Goal: Task Accomplishment & Management: Use online tool/utility

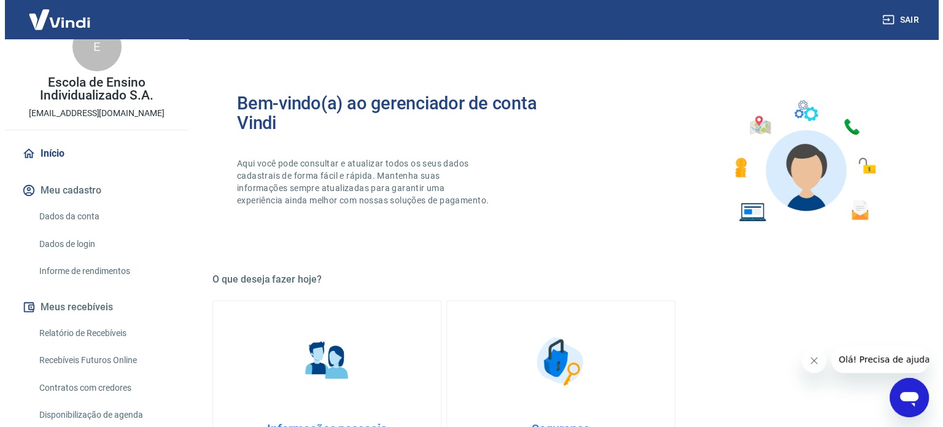
scroll to position [61, 0]
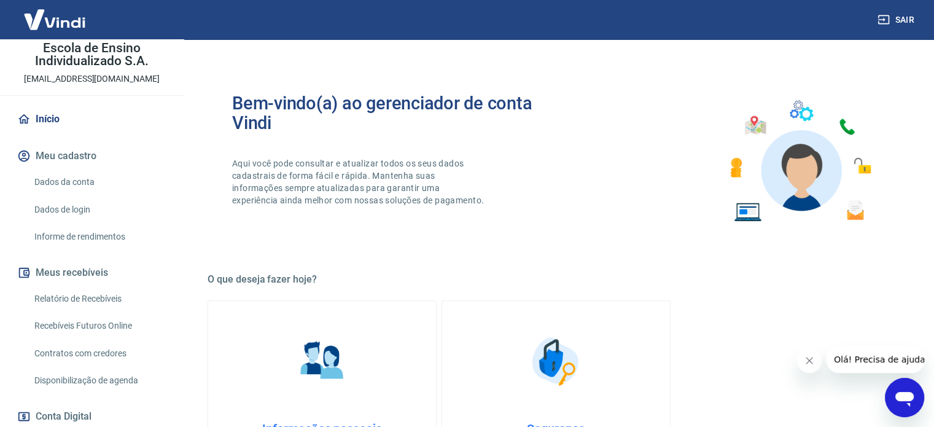
drag, startPoint x: 98, startPoint y: 292, endPoint x: 107, endPoint y: 291, distance: 10.0
click at [98, 292] on link "Relatório de Recebíveis" at bounding box center [98, 298] width 139 height 25
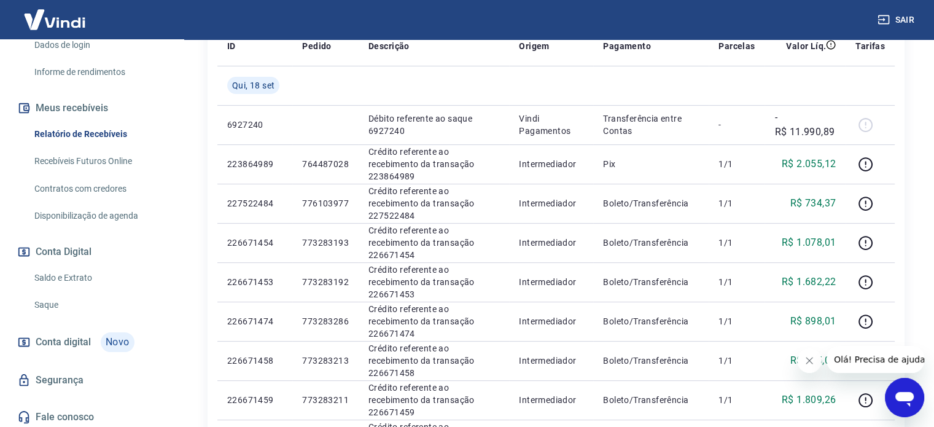
scroll to position [228, 0]
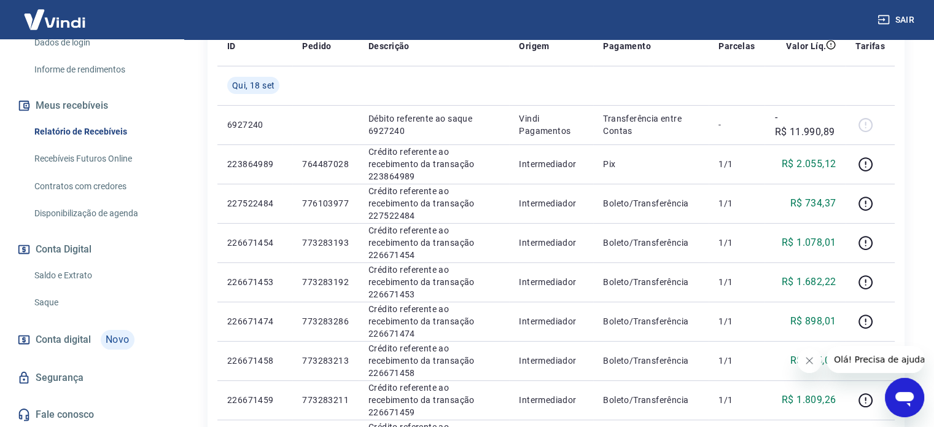
click at [77, 279] on link "Saldo e Extrato" at bounding box center [98, 275] width 139 height 25
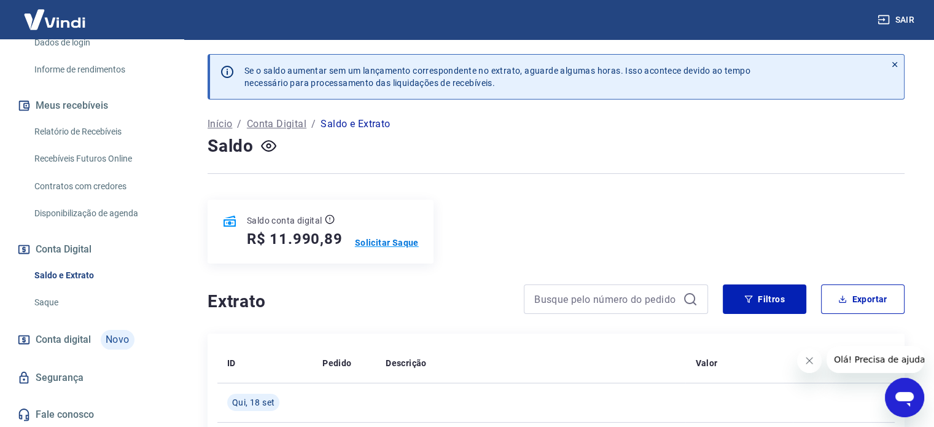
click at [392, 244] on p "Solicitar Saque" at bounding box center [387, 242] width 64 height 12
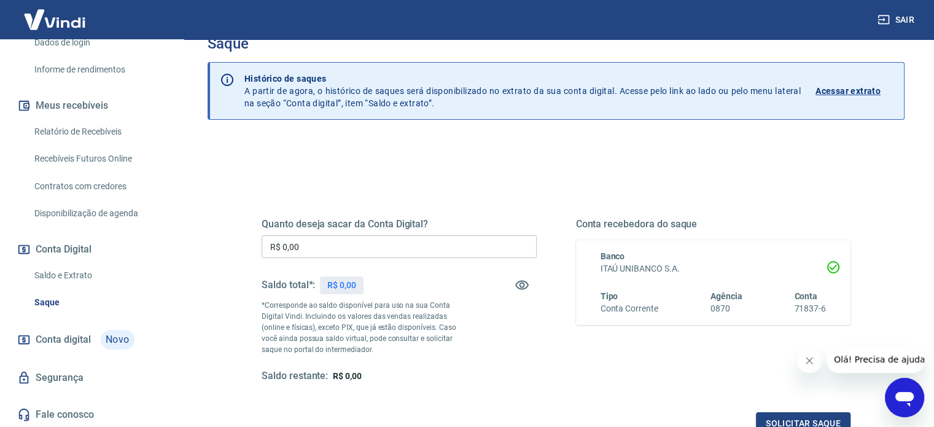
scroll to position [123, 0]
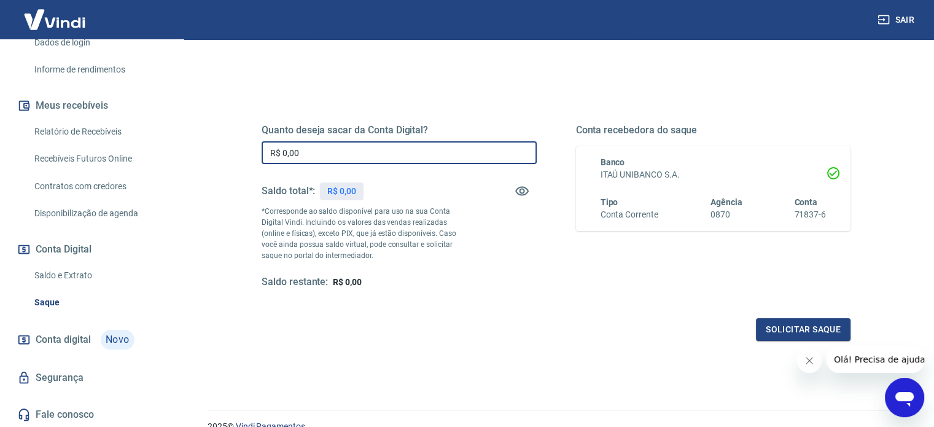
click at [357, 154] on input "R$ 0,00" at bounding box center [399, 152] width 275 height 23
type input "R$ 11.990,89"
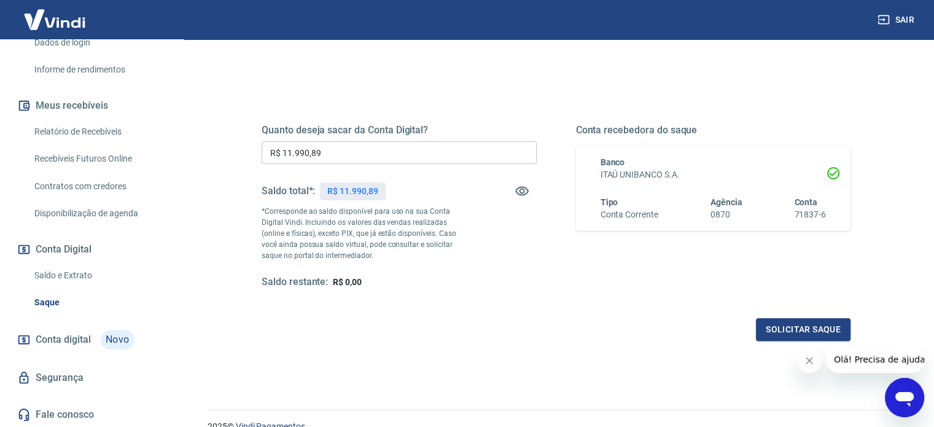
click at [483, 313] on div "Quanto deseja sacar da Conta Digital? R$ 11.990,89 ​ Saldo total*: R$ 11.990,89…" at bounding box center [556, 218] width 589 height 246
click at [774, 326] on button "Solicitar saque" at bounding box center [803, 329] width 95 height 23
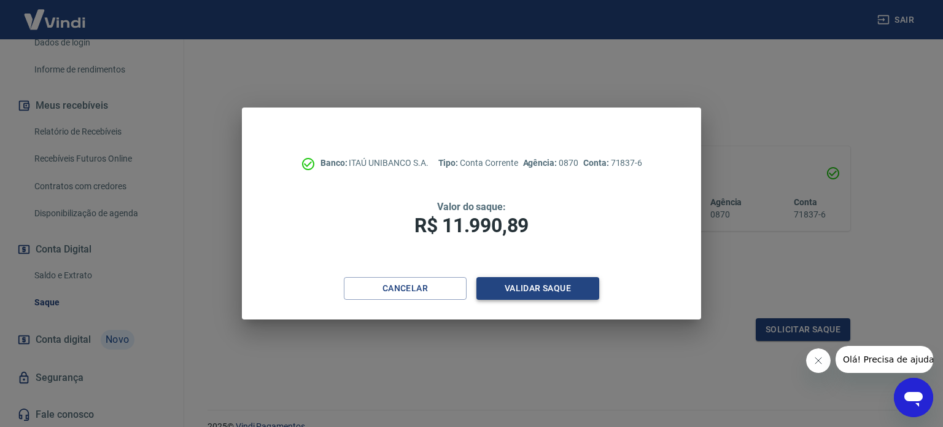
click at [555, 295] on button "Validar saque" at bounding box center [538, 288] width 123 height 23
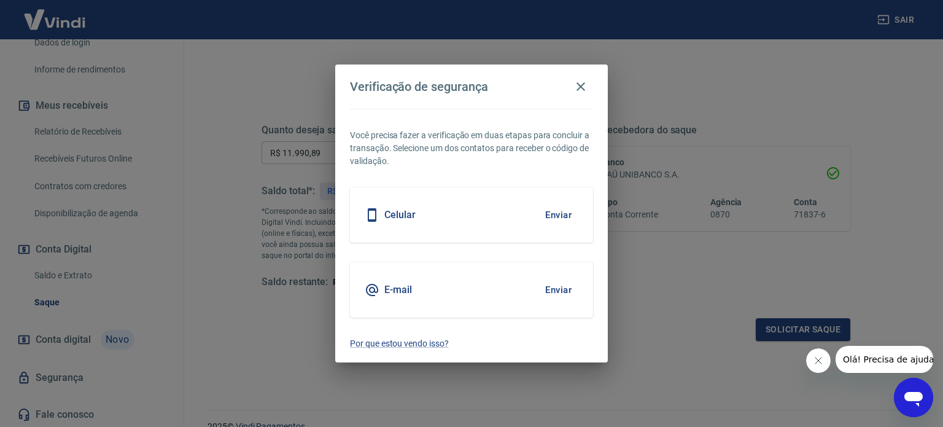
click at [520, 221] on div "Celular Enviar" at bounding box center [471, 214] width 243 height 55
click at [568, 216] on button "Enviar" at bounding box center [559, 215] width 40 height 26
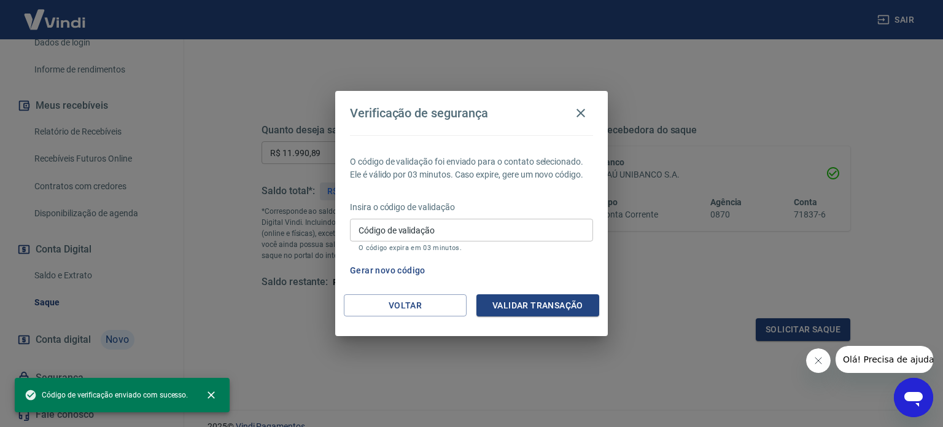
click at [561, 235] on input "Código de validação" at bounding box center [471, 230] width 243 height 23
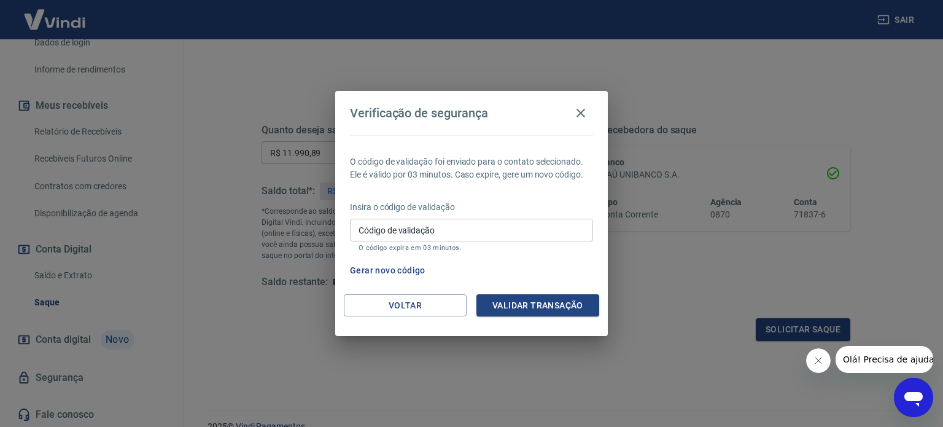
click at [532, 348] on div "Verificação de segurança O código de validação foi enviado para o contato selec…" at bounding box center [471, 213] width 943 height 427
click at [478, 240] on input "Código de validação" at bounding box center [471, 230] width 243 height 23
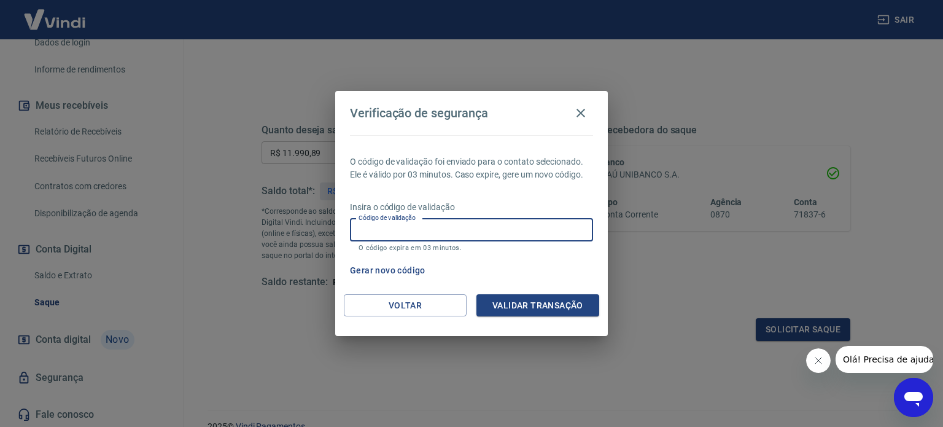
click at [528, 254] on div "Insira o código de validação Código de validação Código de validação O código e…" at bounding box center [471, 227] width 243 height 53
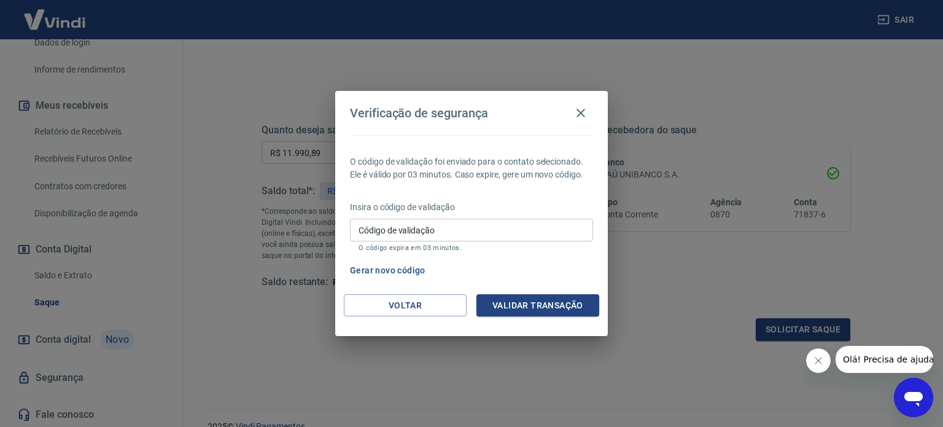
click at [542, 225] on input "Código de validação" at bounding box center [471, 230] width 243 height 23
click at [551, 256] on div "O código de validação foi enviado para o contato selecionado. Ele é válido por …" at bounding box center [471, 214] width 273 height 159
click at [403, 275] on button "Gerar novo código" at bounding box center [387, 270] width 85 height 23
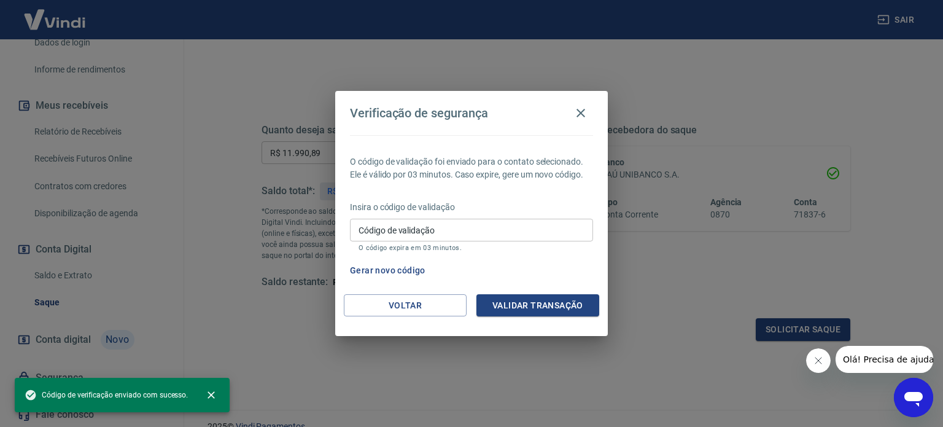
click at [403, 272] on button "Gerar novo código" at bounding box center [387, 270] width 85 height 23
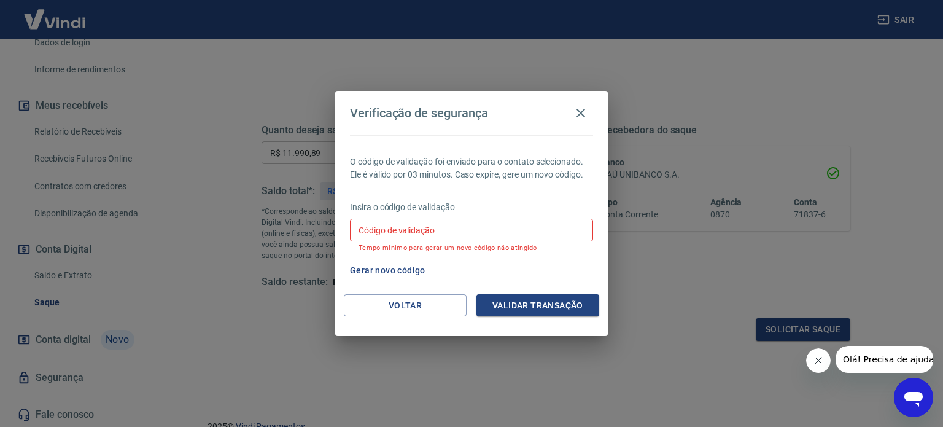
click at [483, 267] on div "Gerar novo código" at bounding box center [469, 270] width 248 height 23
click at [455, 281] on div "Gerar novo código" at bounding box center [469, 270] width 248 height 23
click at [575, 111] on icon "button" at bounding box center [581, 113] width 15 height 15
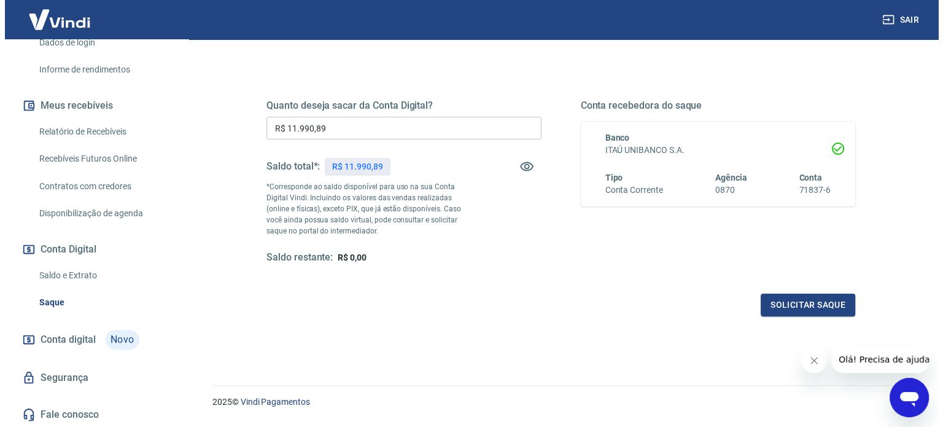
scroll to position [179, 0]
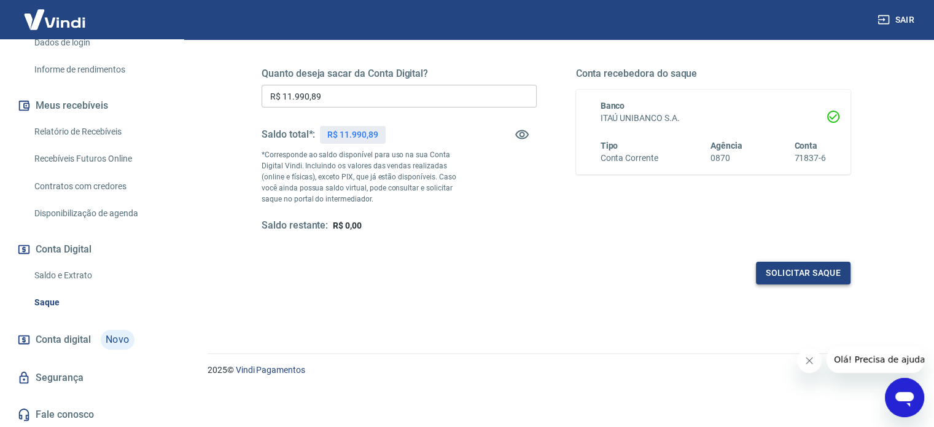
click at [789, 275] on button "Solicitar saque" at bounding box center [803, 273] width 95 height 23
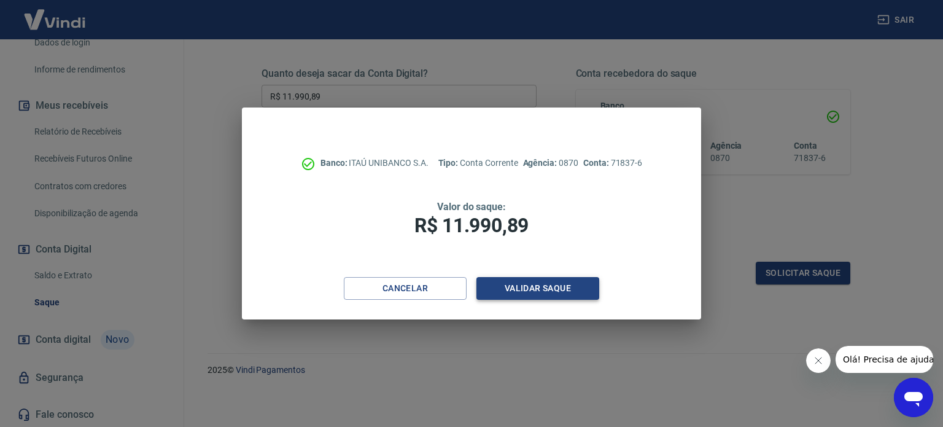
click at [572, 289] on button "Validar saque" at bounding box center [538, 288] width 123 height 23
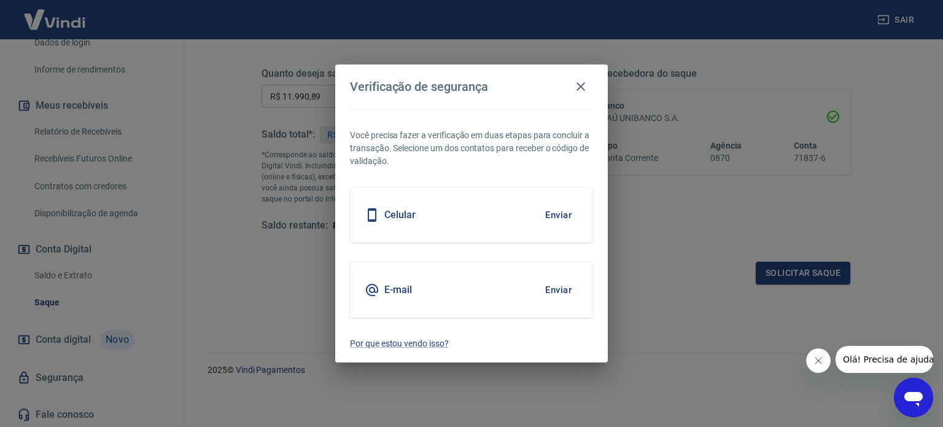
click at [529, 292] on div "E-mail Enviar" at bounding box center [471, 289] width 243 height 55
click at [554, 289] on button "Enviar" at bounding box center [559, 290] width 40 height 26
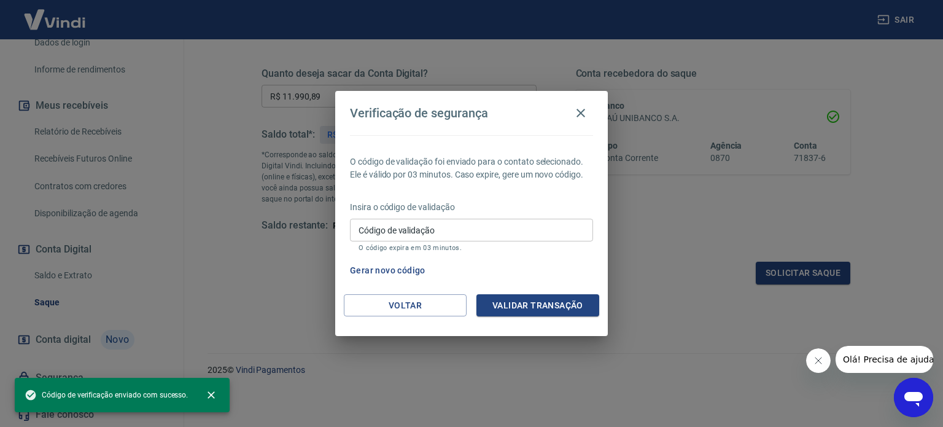
click at [455, 229] on input "Código de validação" at bounding box center [471, 230] width 243 height 23
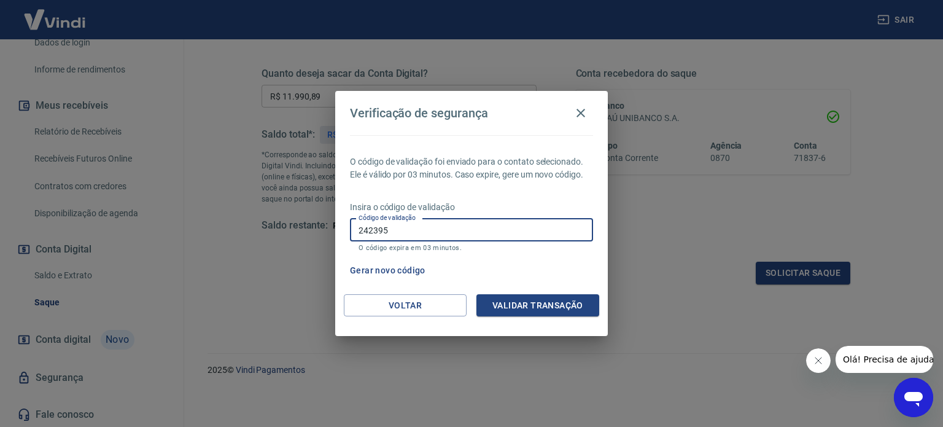
type input "242395"
click at [543, 319] on div "Voltar Validar transação" at bounding box center [471, 315] width 273 height 42
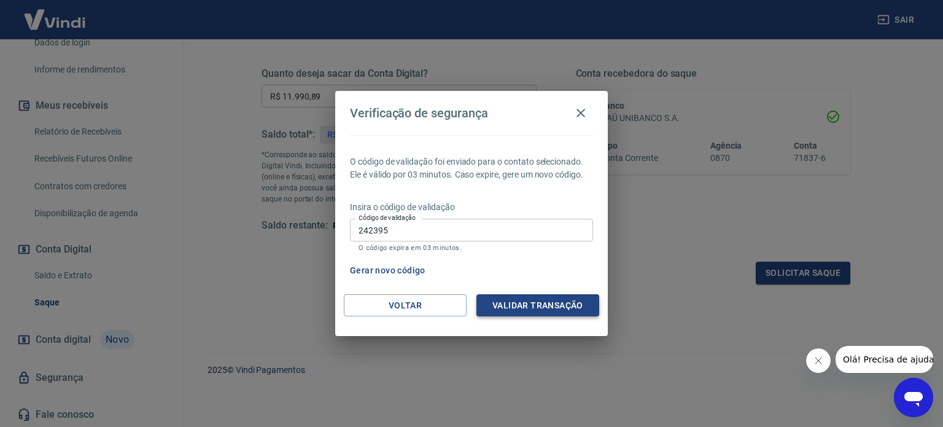
click at [541, 313] on button "Validar transação" at bounding box center [538, 305] width 123 height 23
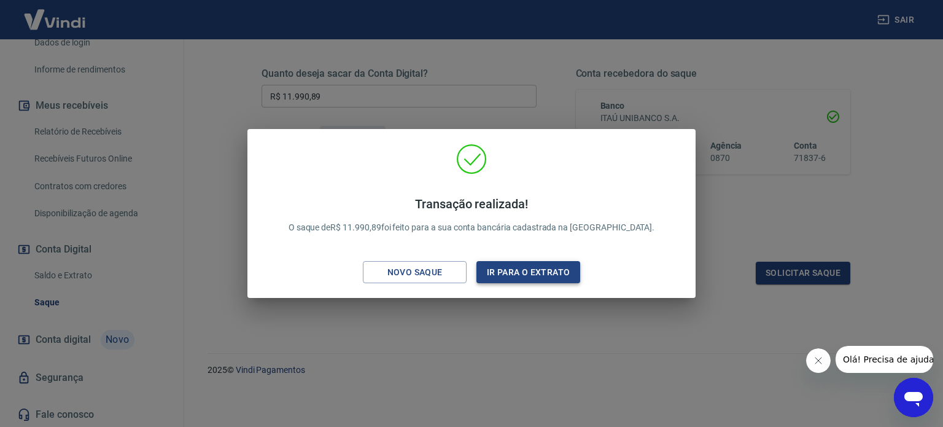
click at [545, 277] on button "Ir para o extrato" at bounding box center [529, 272] width 104 height 23
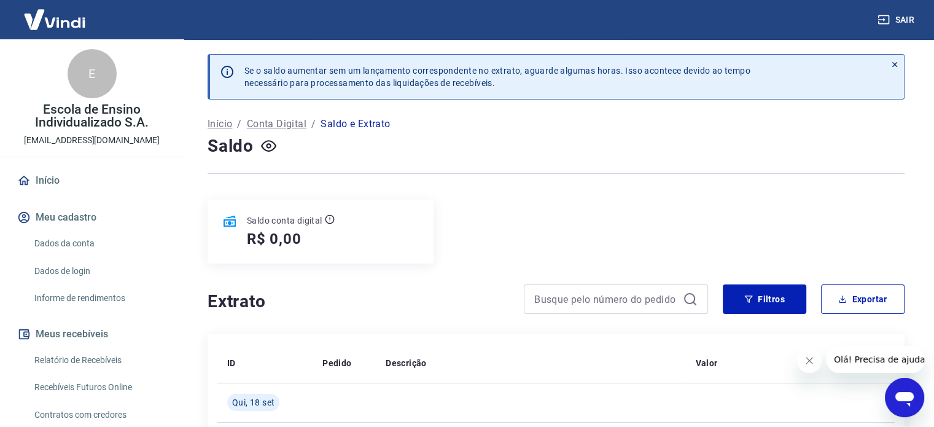
click at [55, 179] on link "Início" at bounding box center [92, 180] width 154 height 27
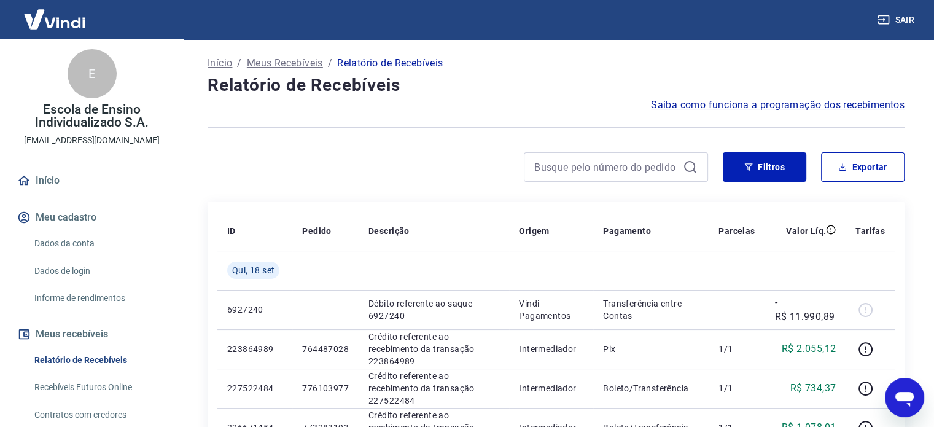
scroll to position [61, 0]
